Goal: Task Accomplishment & Management: Use online tool/utility

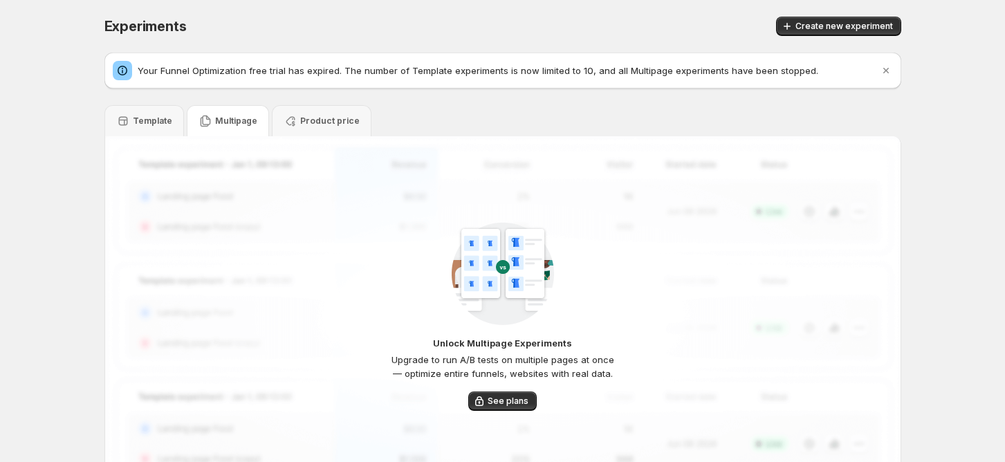
click at [244, 119] on p "Multipage" at bounding box center [236, 120] width 42 height 11
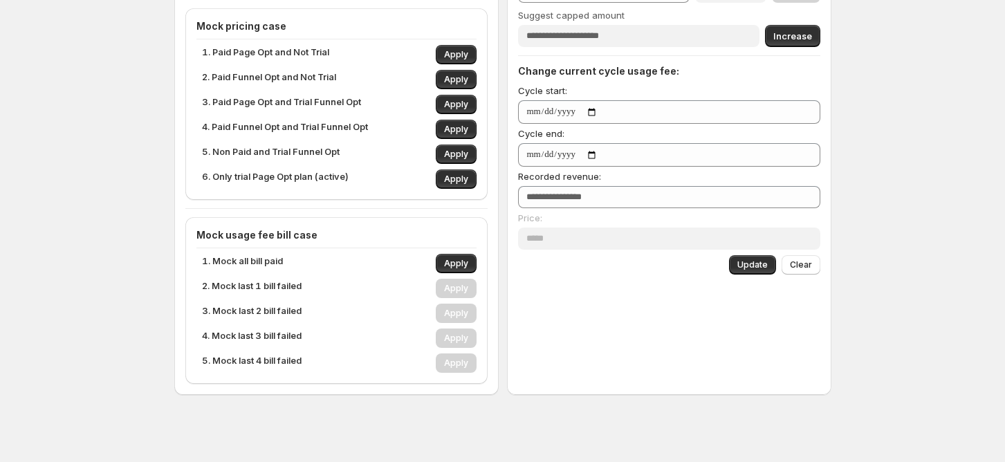
scroll to position [277, 0]
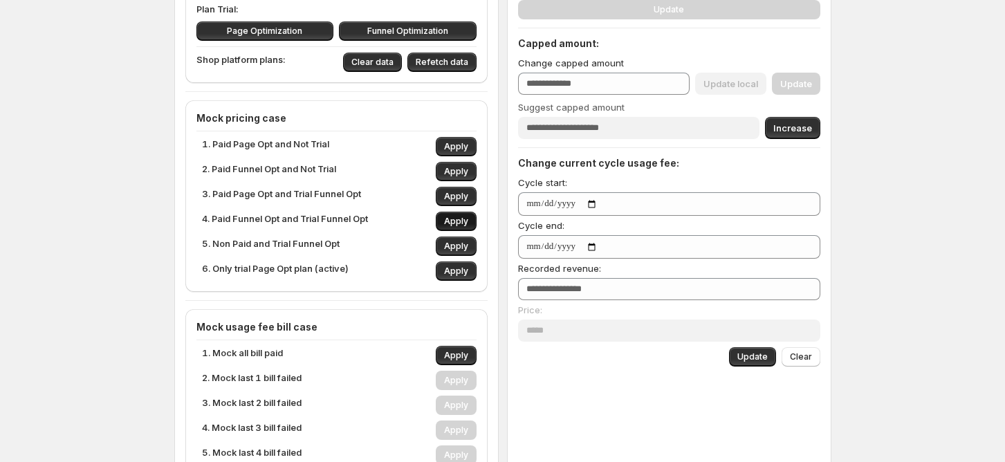
click at [463, 219] on span "Apply" at bounding box center [456, 221] width 24 height 11
type input "**"
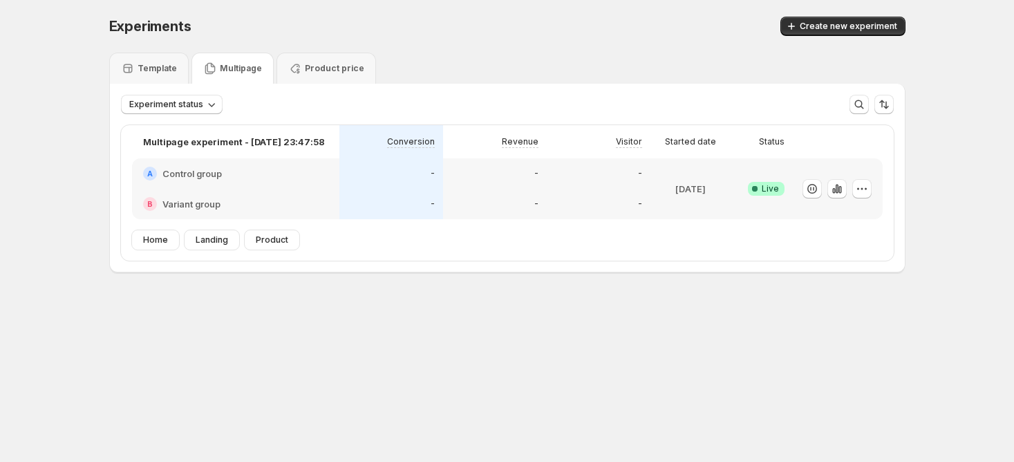
click at [236, 64] on p "Multipage" at bounding box center [241, 68] width 42 height 11
click at [206, 178] on h2 "Control group" at bounding box center [191, 174] width 59 height 14
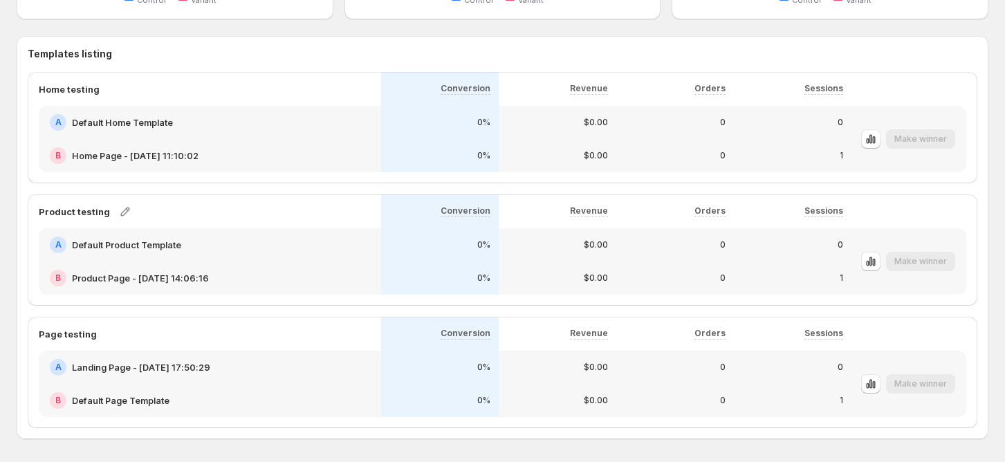
scroll to position [789, 0]
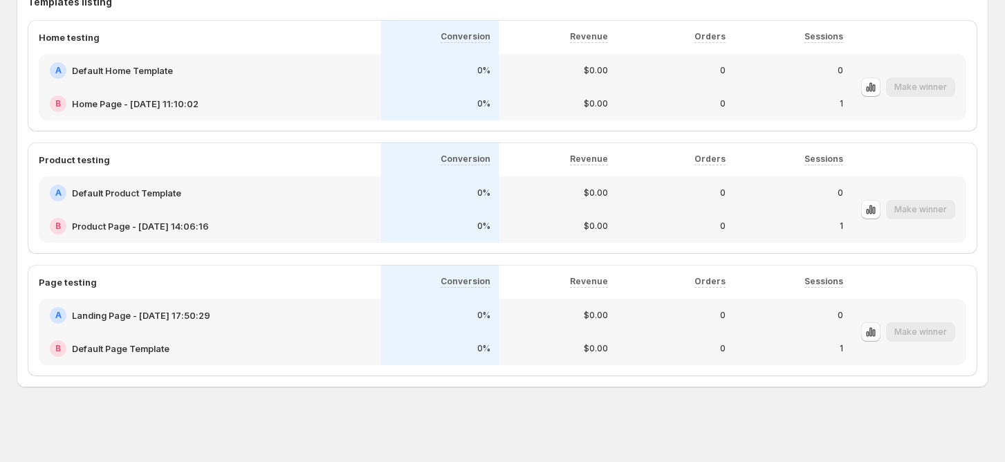
click at [877, 333] on icon "button" at bounding box center [871, 332] width 14 height 14
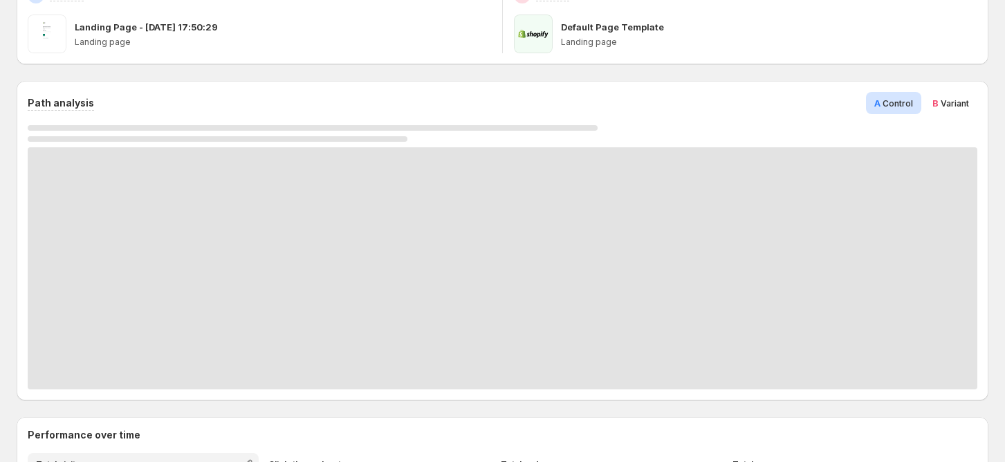
scroll to position [277, 0]
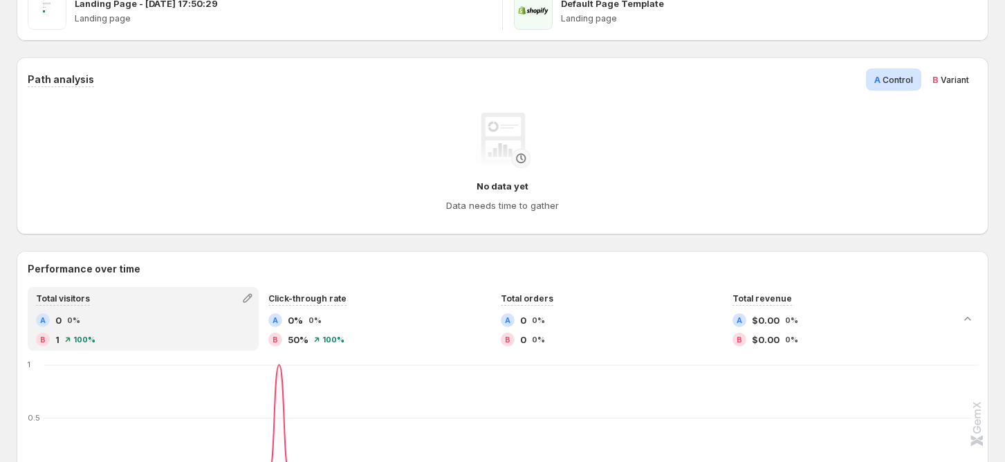
click at [954, 81] on span "Variant" at bounding box center [954, 80] width 28 height 10
